Goal: Navigation & Orientation: Go to known website

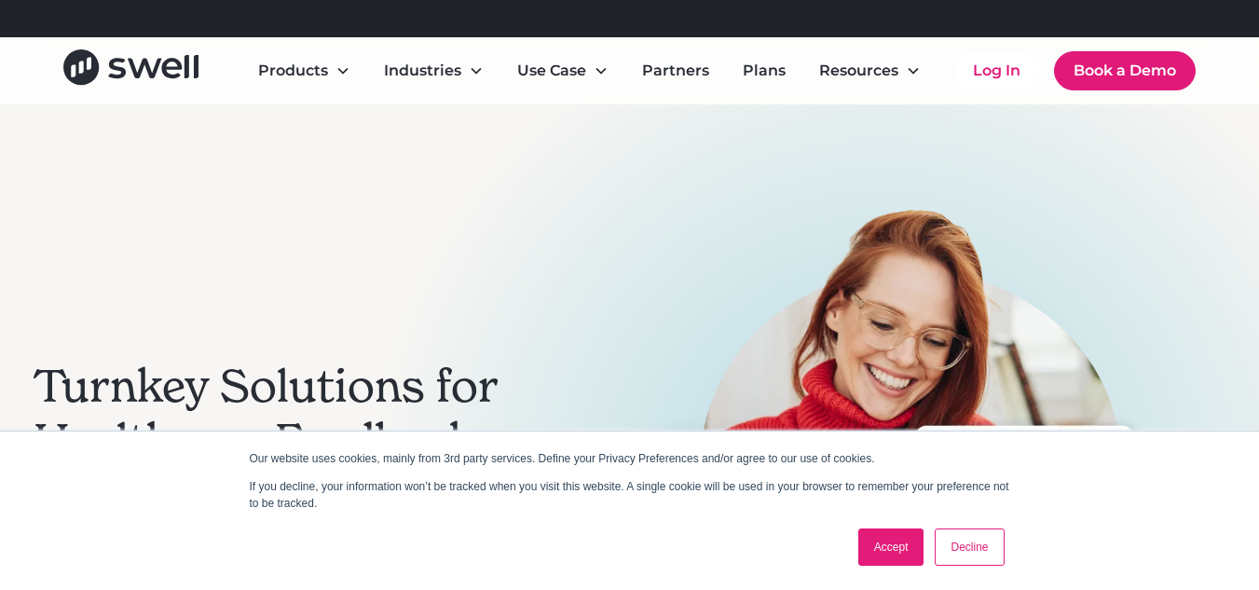
click at [645, 0] on div "Refer a clinic, get $300! Learn More" at bounding box center [652, 18] width 1148 height 37
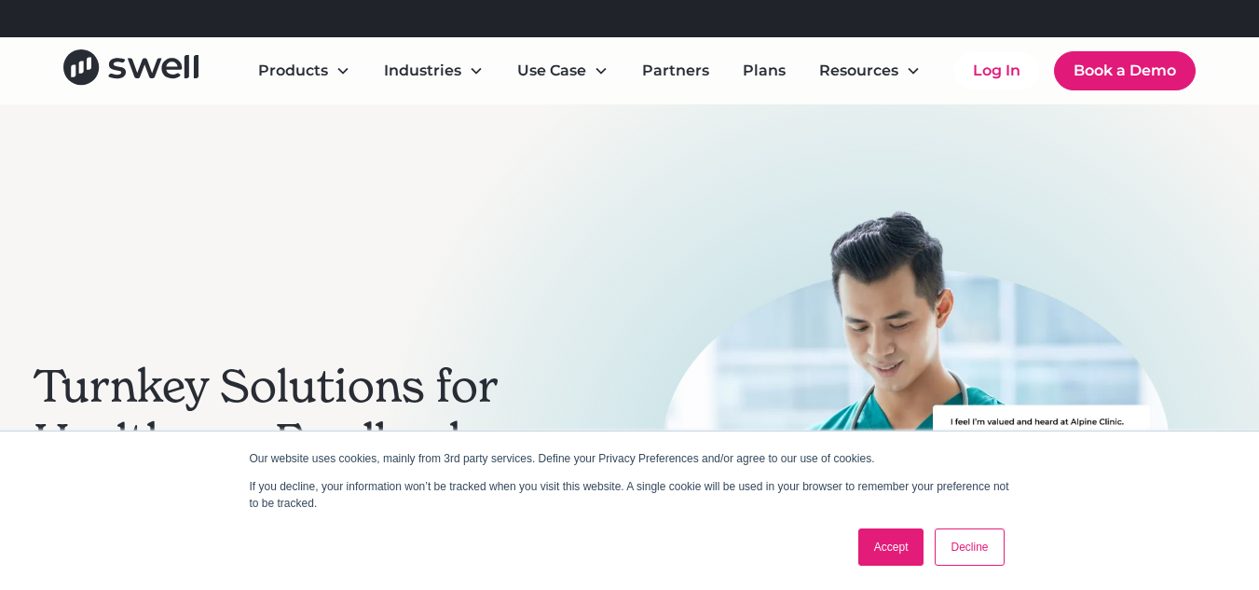
click at [886, 553] on link "Accept" at bounding box center [891, 546] width 66 height 37
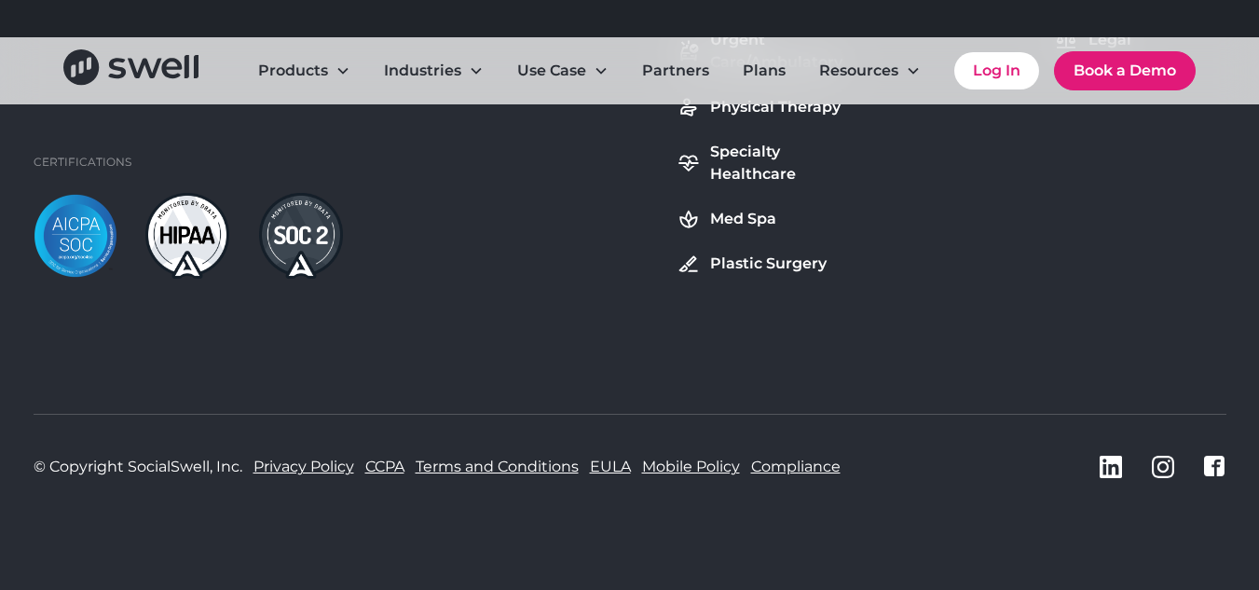
scroll to position [7225, 0]
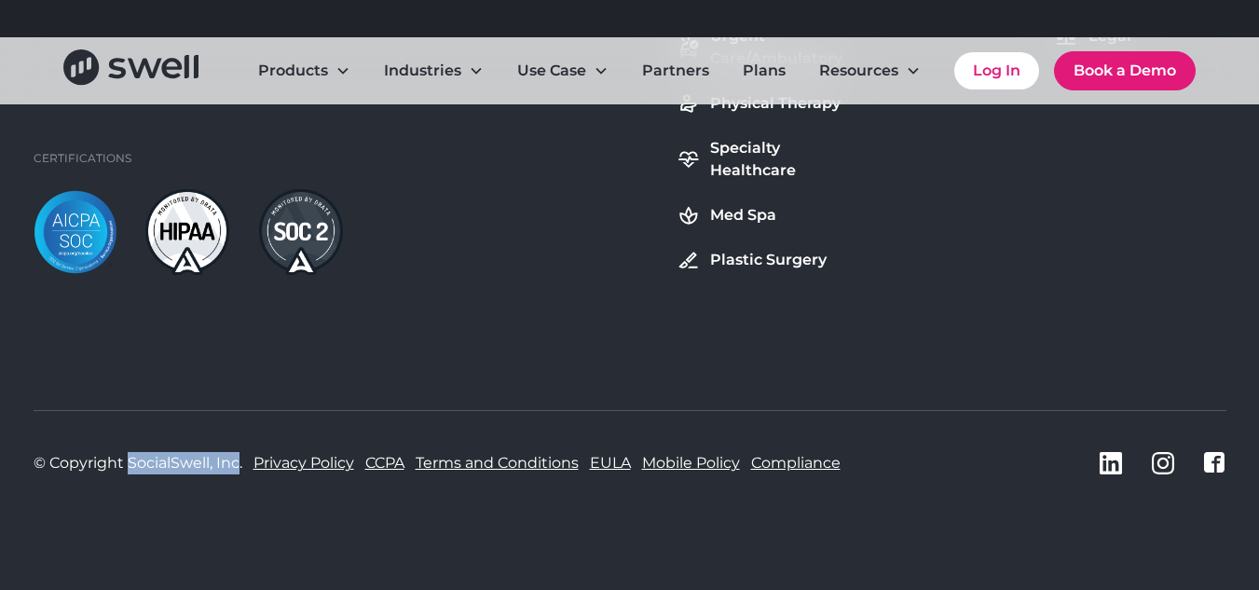
copy div "SocialSwell, Inc"
drag, startPoint x: 239, startPoint y: 467, endPoint x: 126, endPoint y: 463, distance: 112.8
click at [126, 463] on div "© Copyright SocialSwell, Inc." at bounding box center [138, 463] width 209 height 22
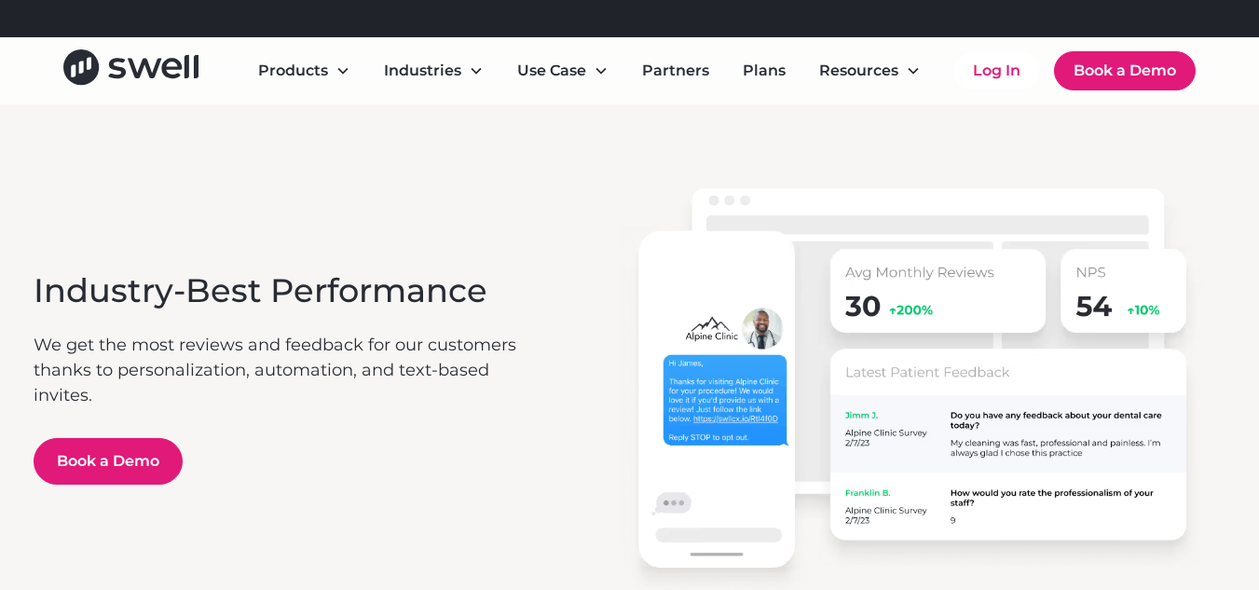
scroll to position [0, 0]
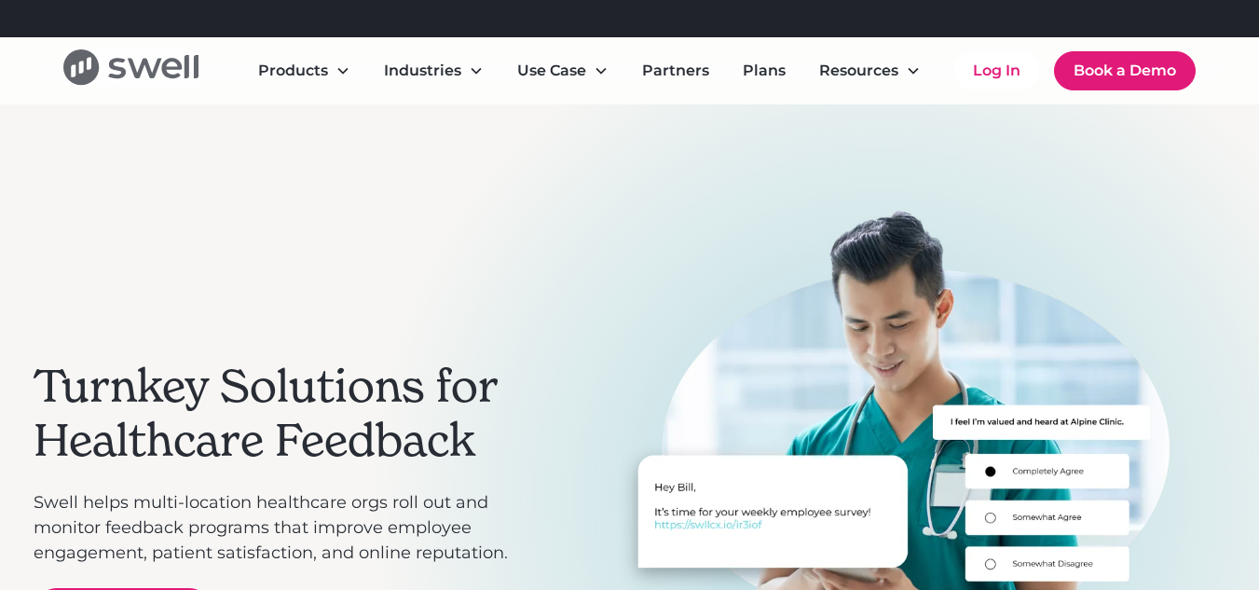
click at [87, 76] on icon "home" at bounding box center [80, 66] width 35 height 35
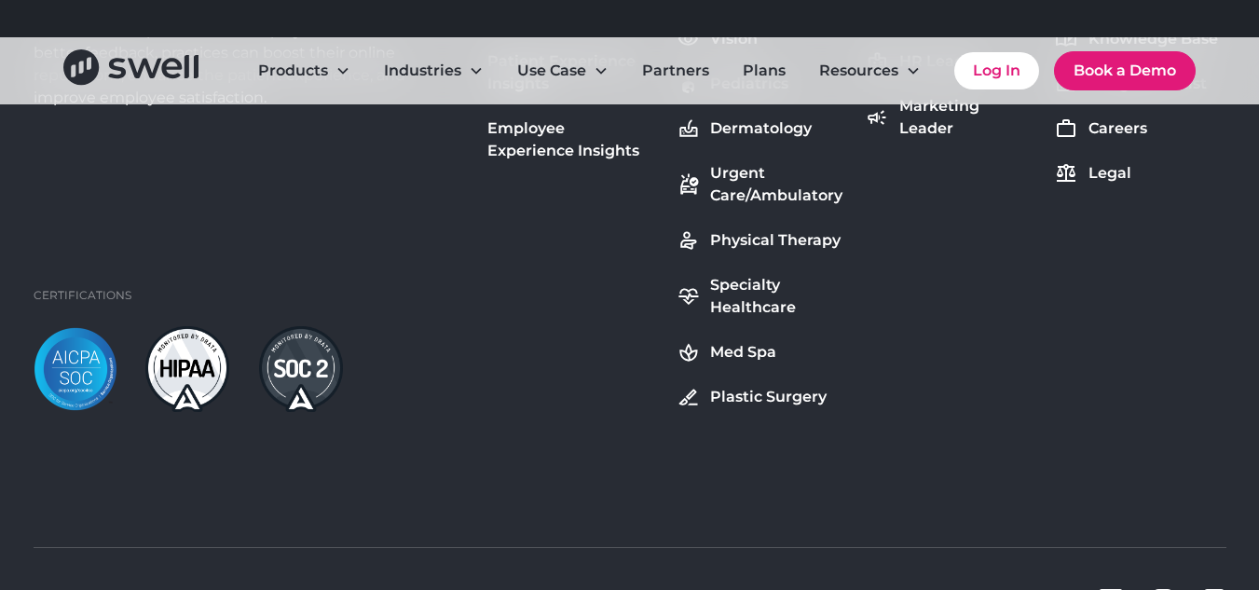
scroll to position [7132, 0]
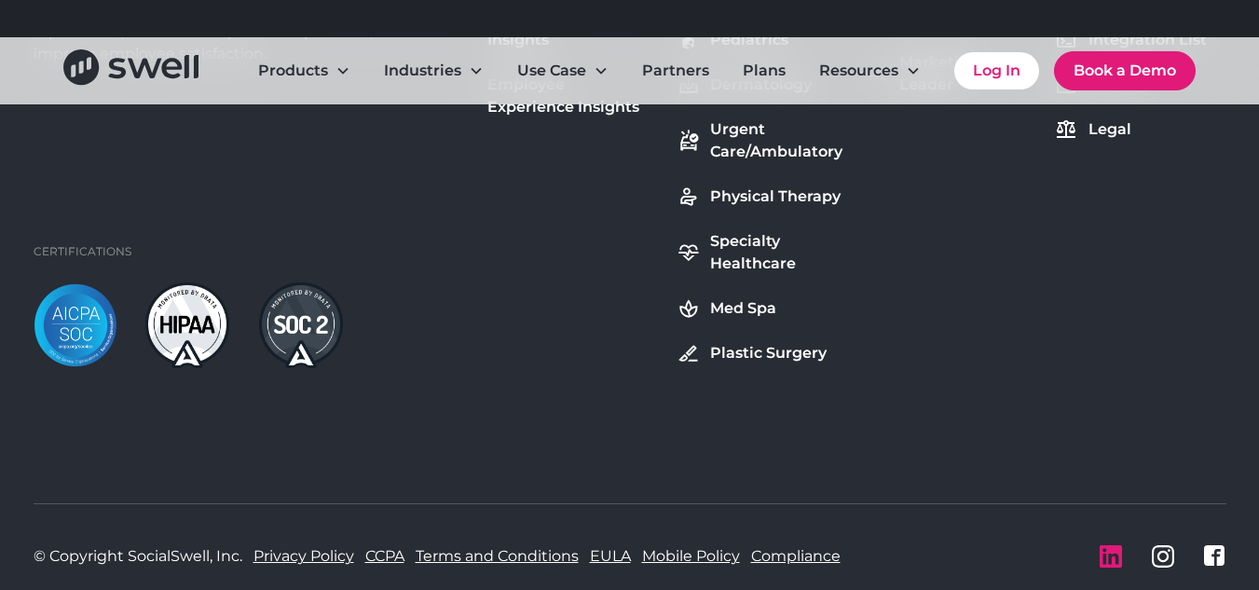
click at [1116, 555] on icon "LinkedIn icon" at bounding box center [1111, 556] width 22 height 22
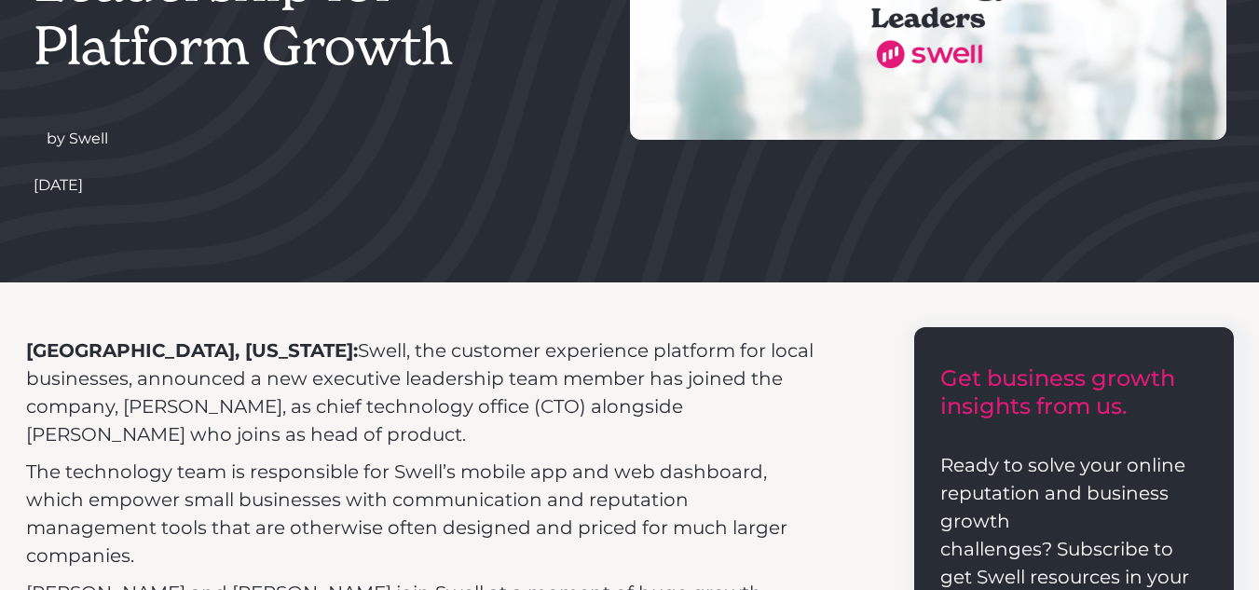
scroll to position [186, 0]
